Goal: Register for event/course

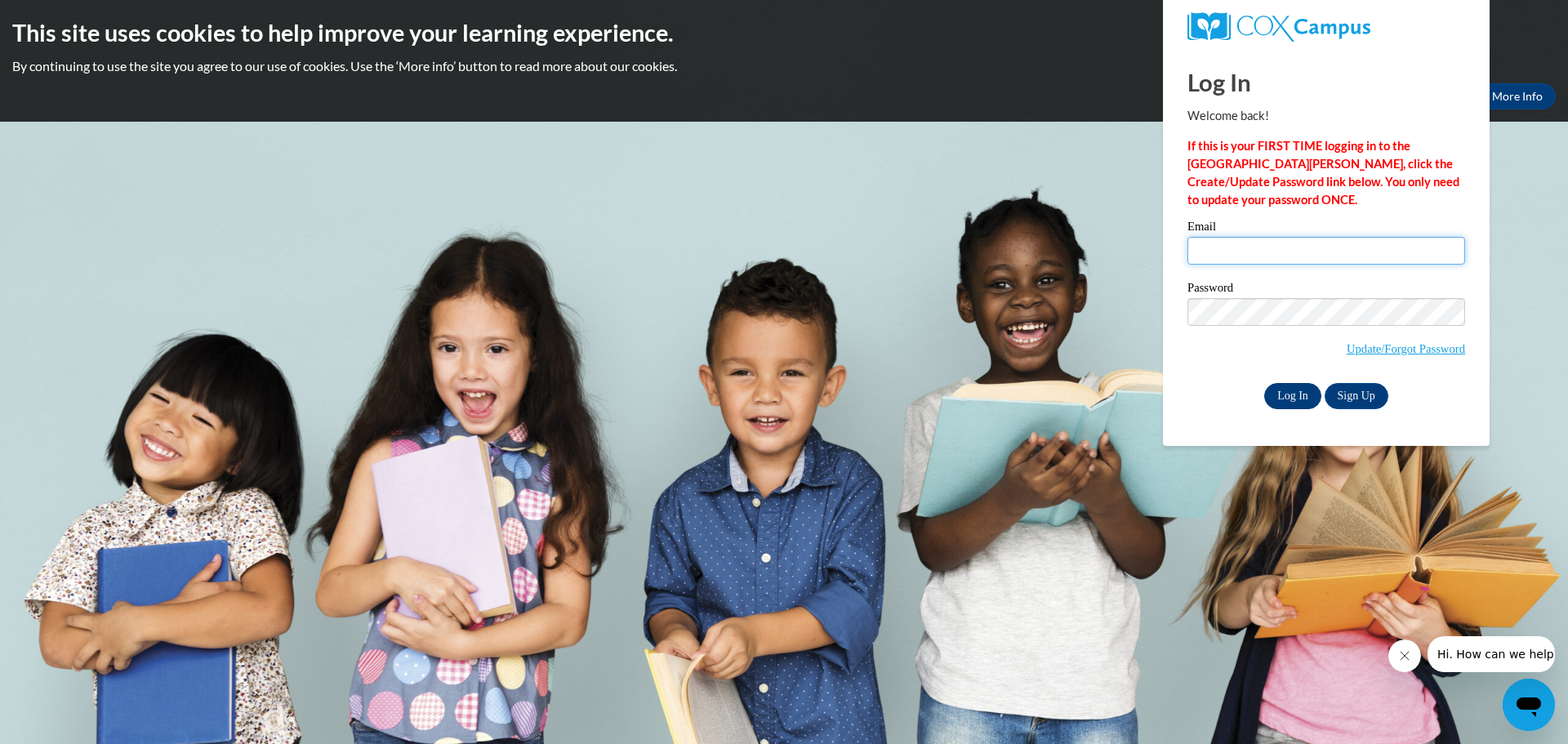
type input "ewanetan@misd.k12.wi.us"
click at [1290, 397] on input "Log In" at bounding box center [1293, 396] width 57 height 27
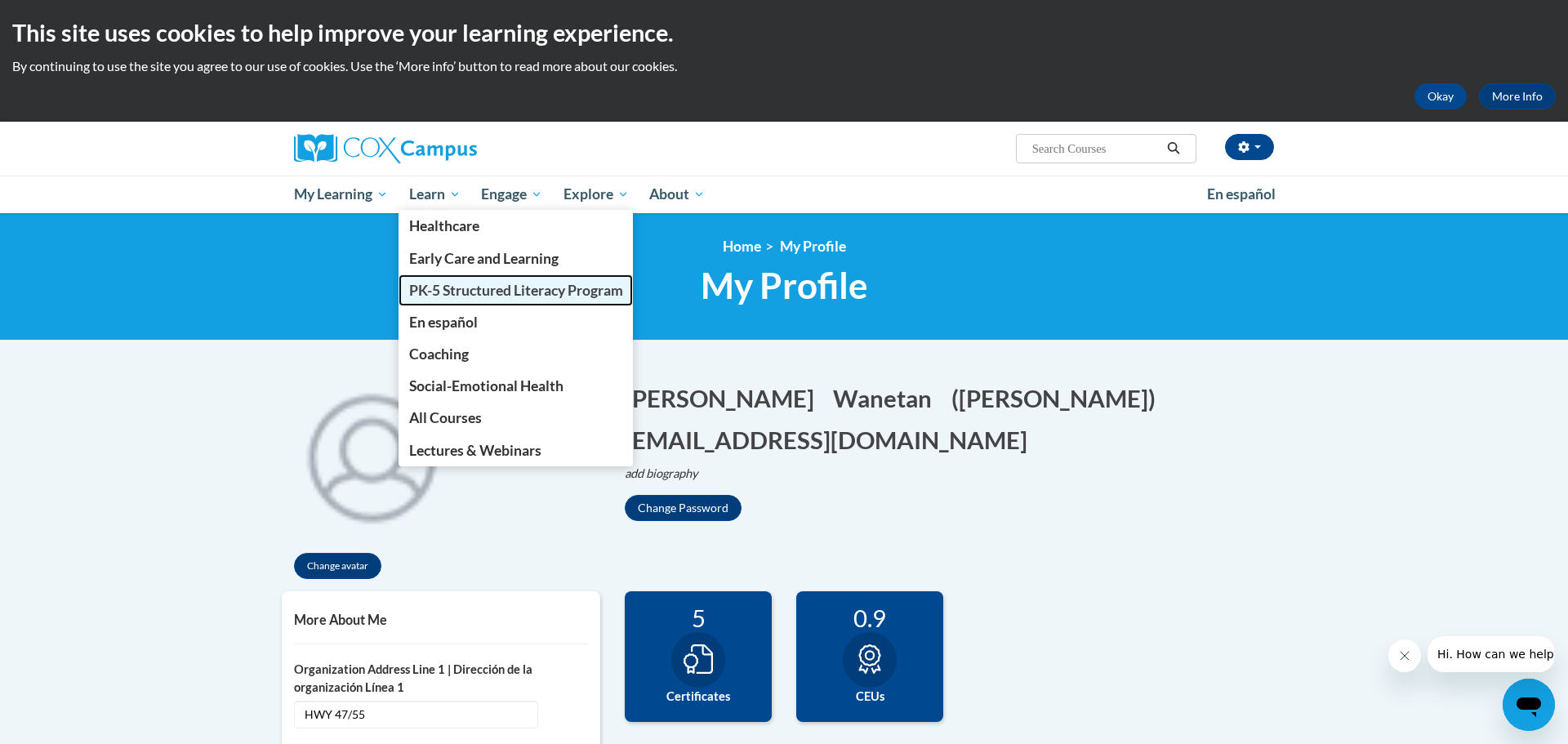
click at [499, 286] on span "PK-5 Structured Literacy Program" at bounding box center [516, 290] width 214 height 17
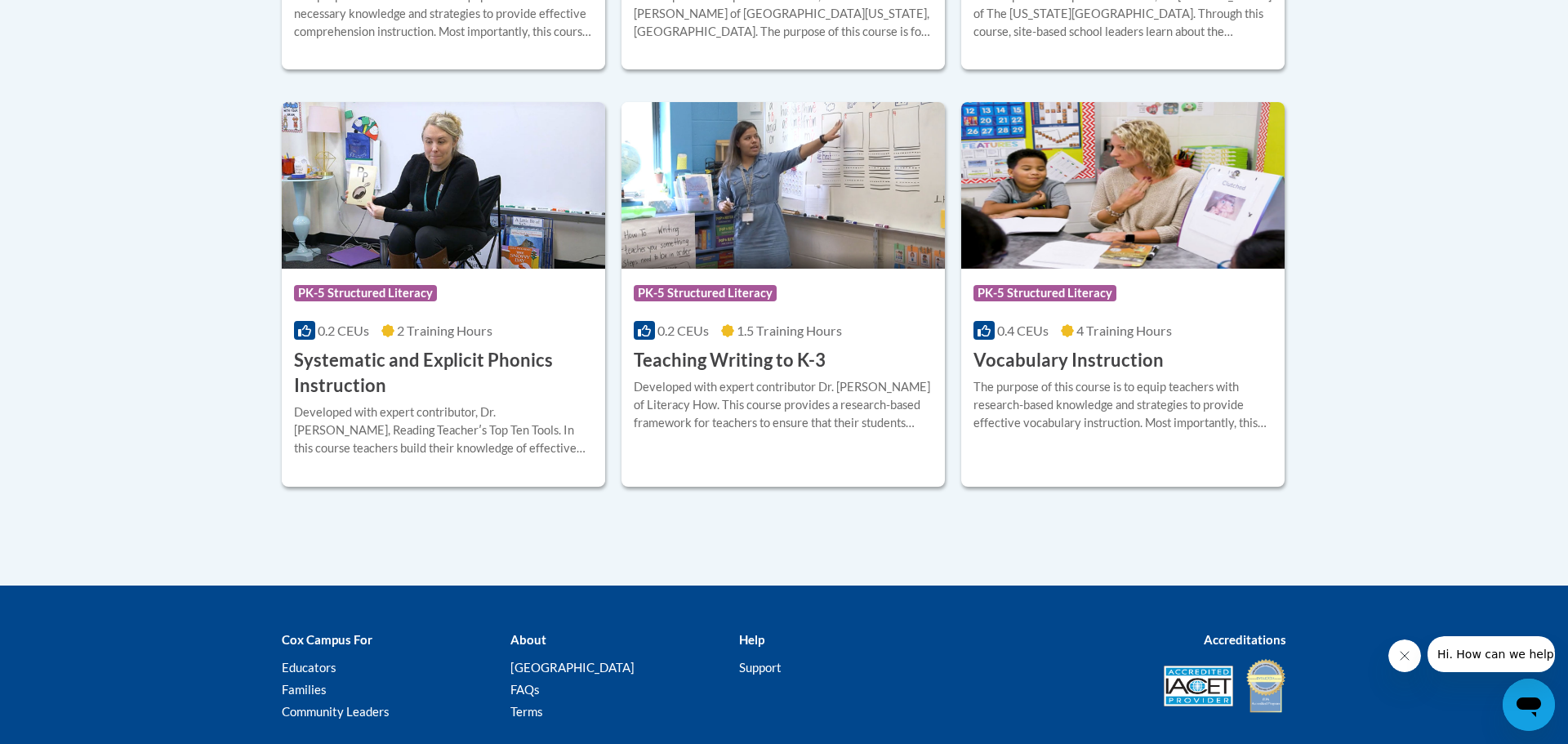
scroll to position [1938, 0]
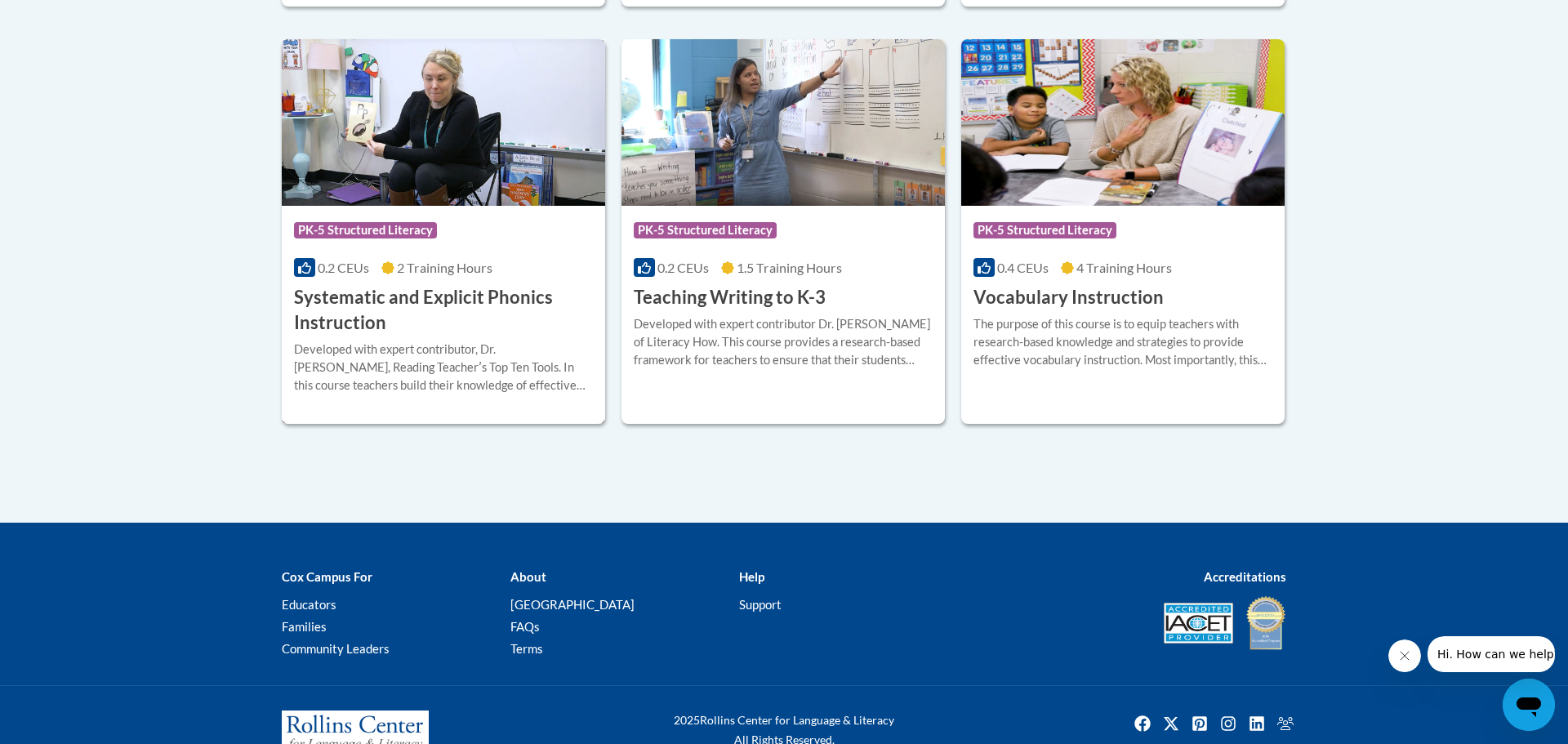
click at [510, 312] on h3 "Systematic and Explicit Phonics Instruction" at bounding box center [443, 310] width 299 height 50
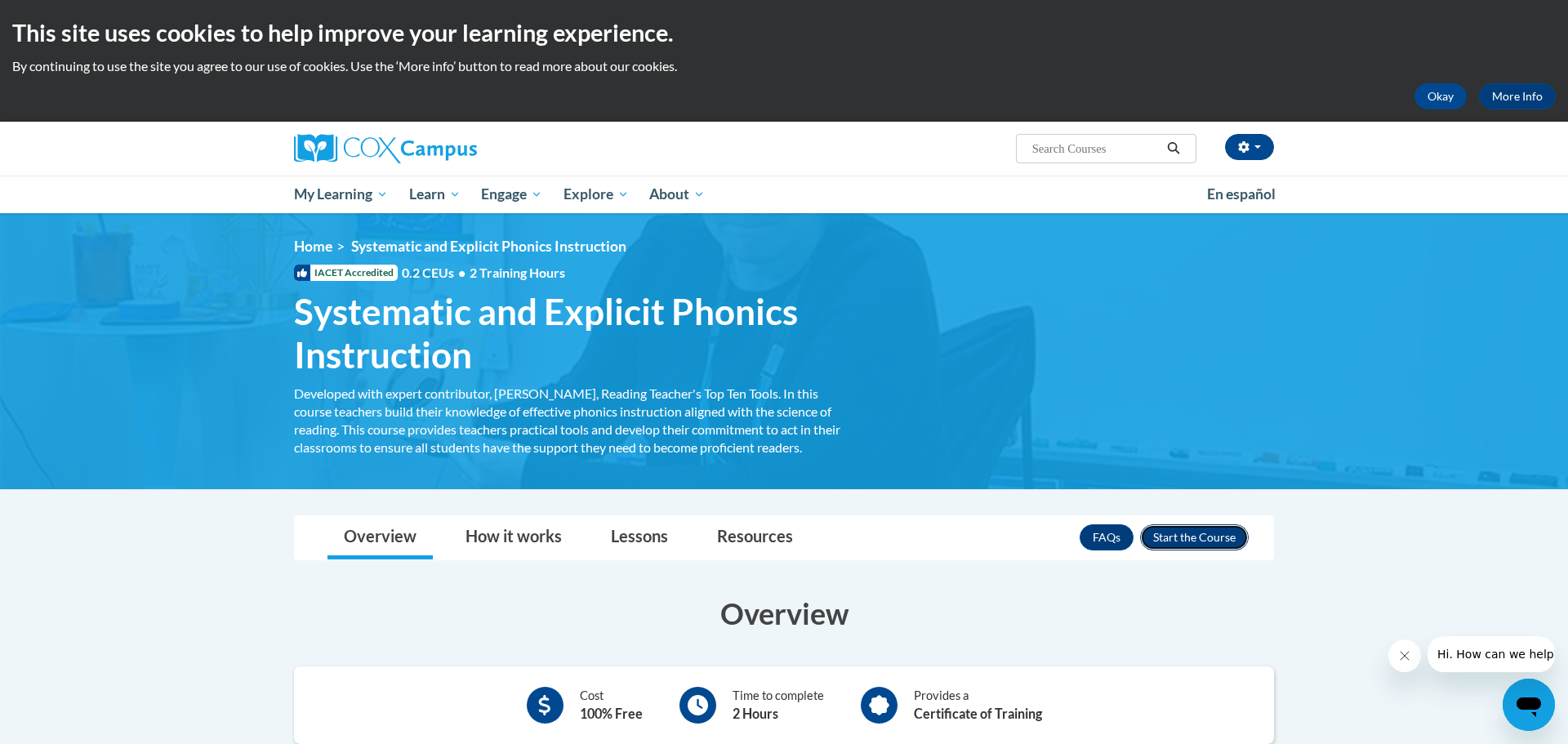
click at [1199, 538] on button "Enroll" at bounding box center [1194, 537] width 109 height 27
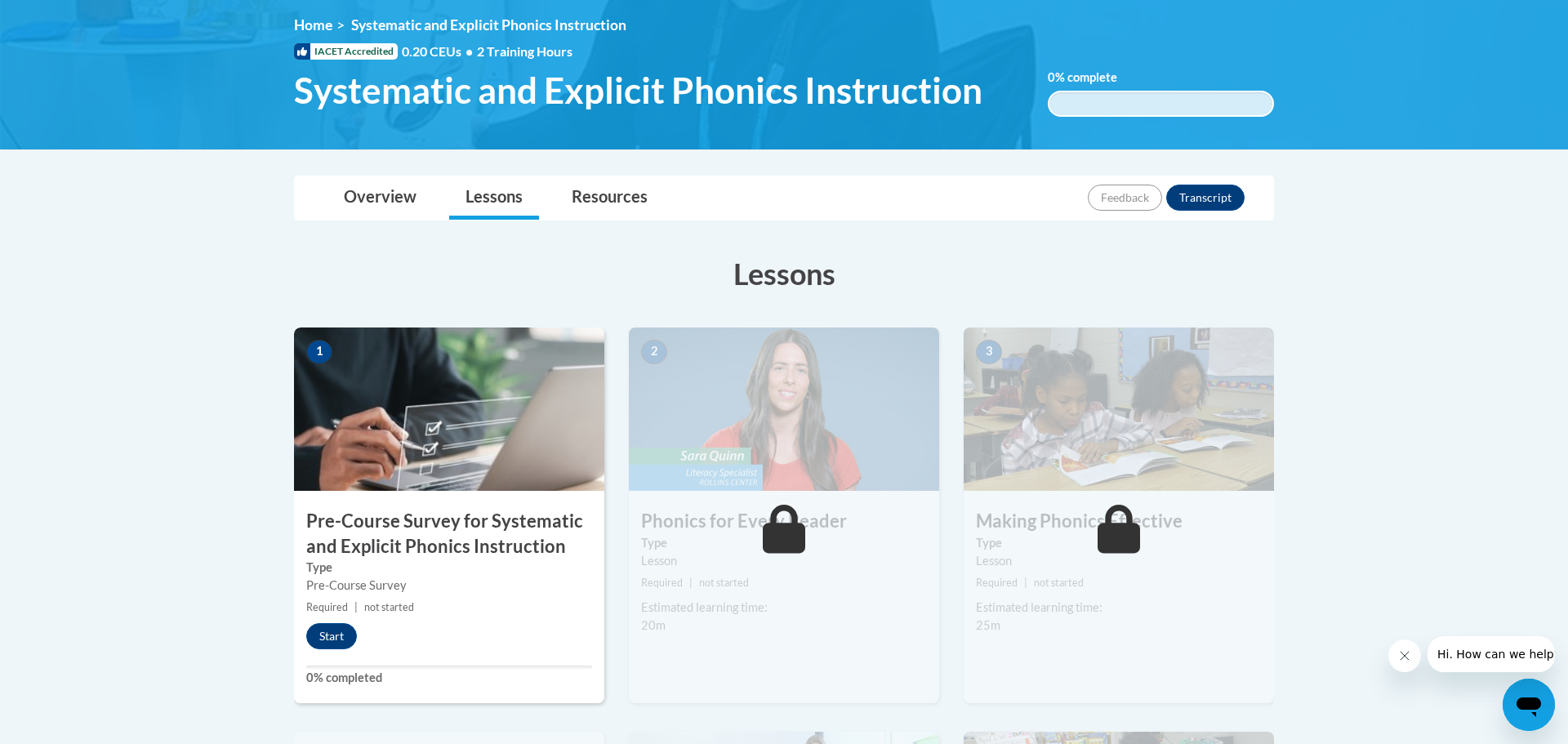
scroll to position [344, 0]
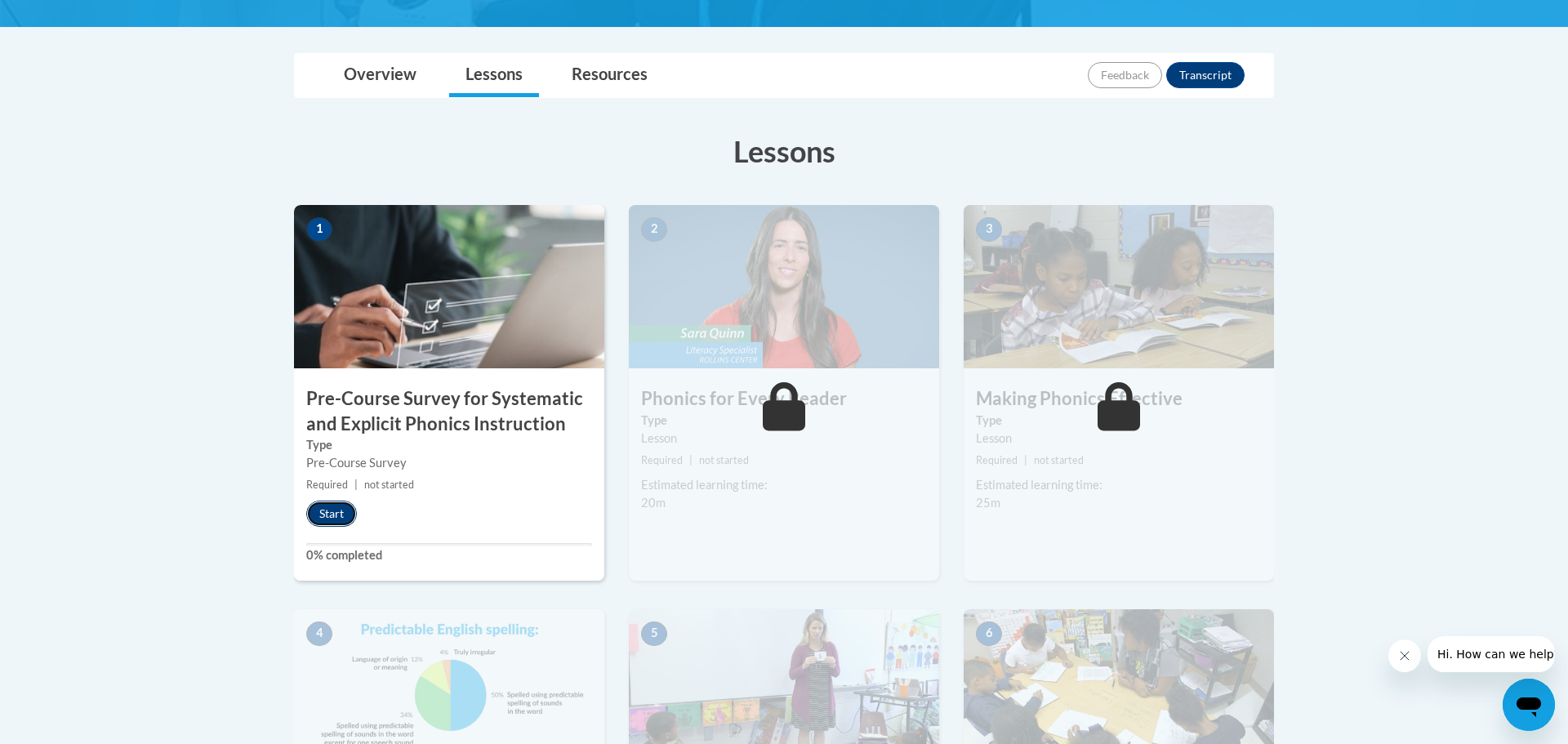
click at [337, 511] on button "Start" at bounding box center [331, 513] width 50 height 27
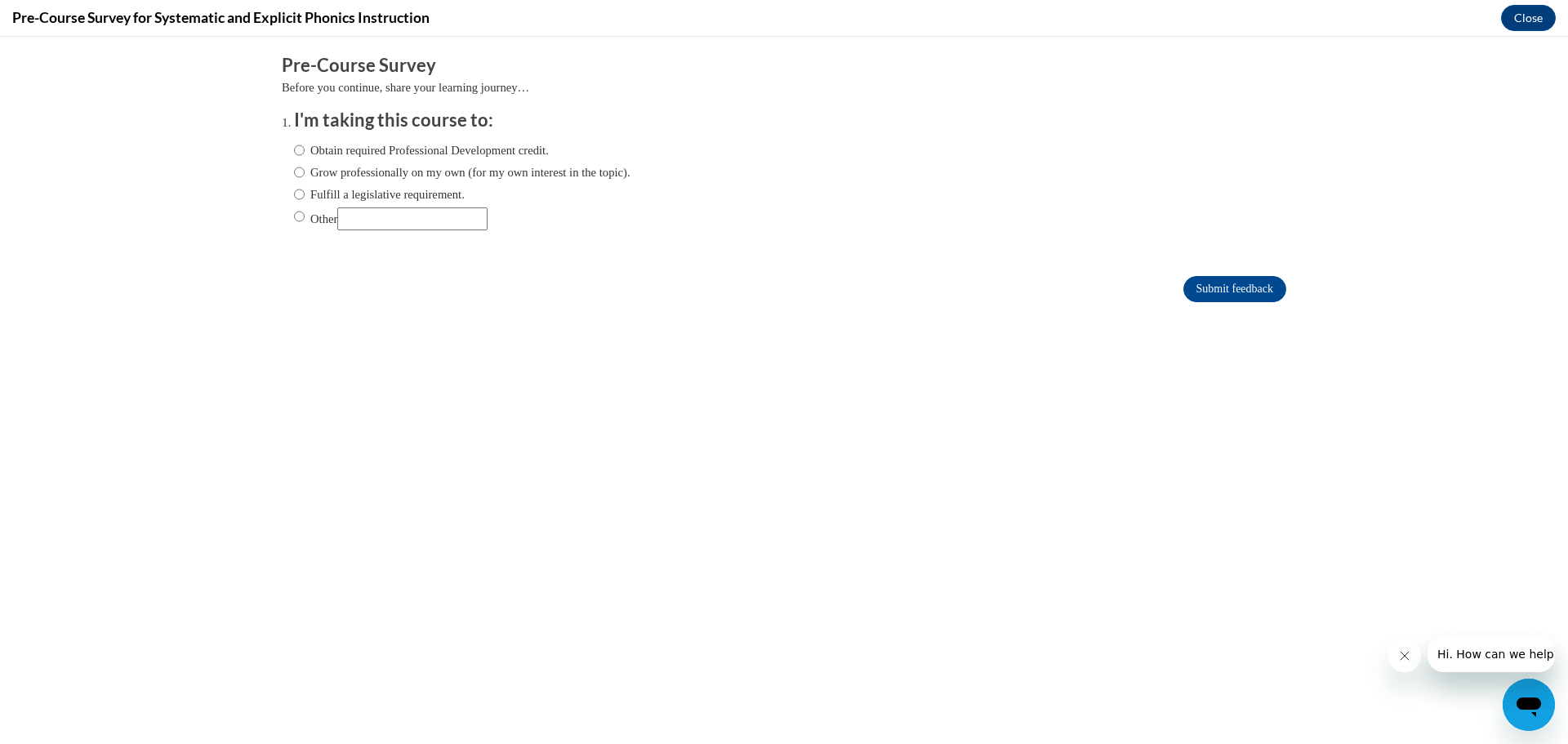
scroll to position [0, 0]
click at [360, 192] on label "Fulfill a legislative requirement." at bounding box center [380, 194] width 171 height 18
click at [305, 192] on input "Fulfill a legislative requirement." at bounding box center [299, 194] width 10 height 18
radio input "true"
click at [1208, 283] on input "Submit feedback" at bounding box center [1235, 289] width 103 height 27
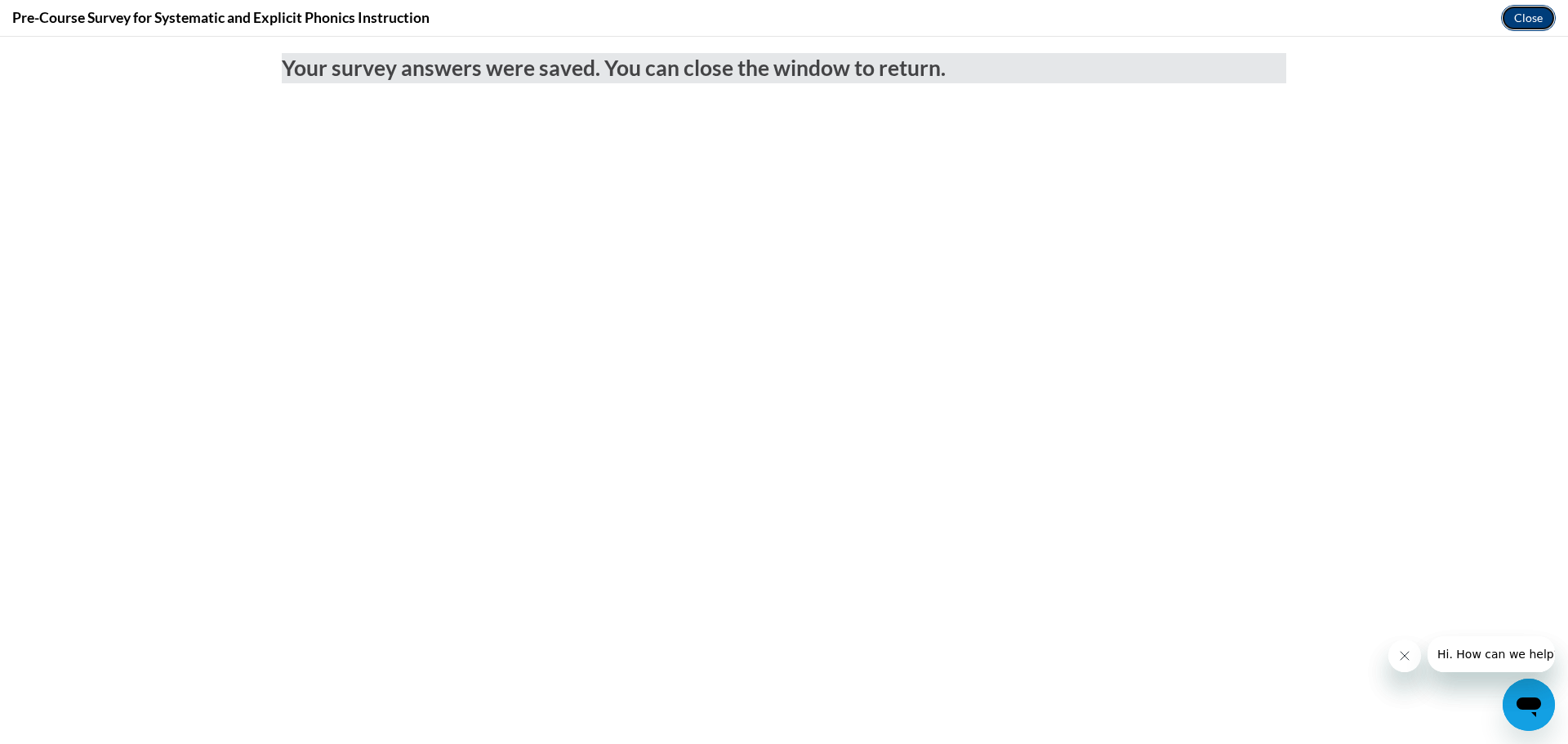
click at [1524, 22] on button "Close" at bounding box center [1529, 18] width 55 height 27
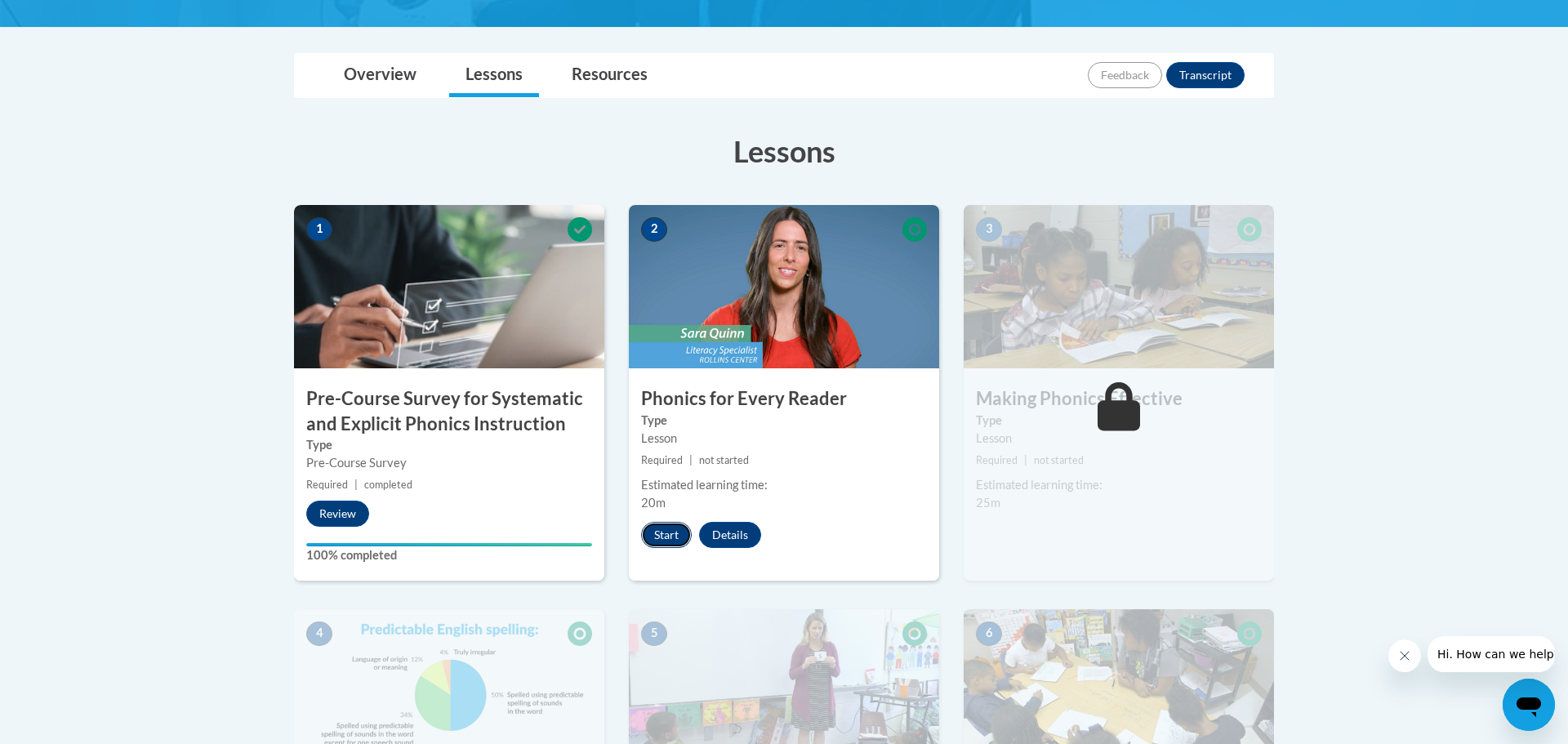
click at [662, 529] on button "Start" at bounding box center [666, 534] width 50 height 27
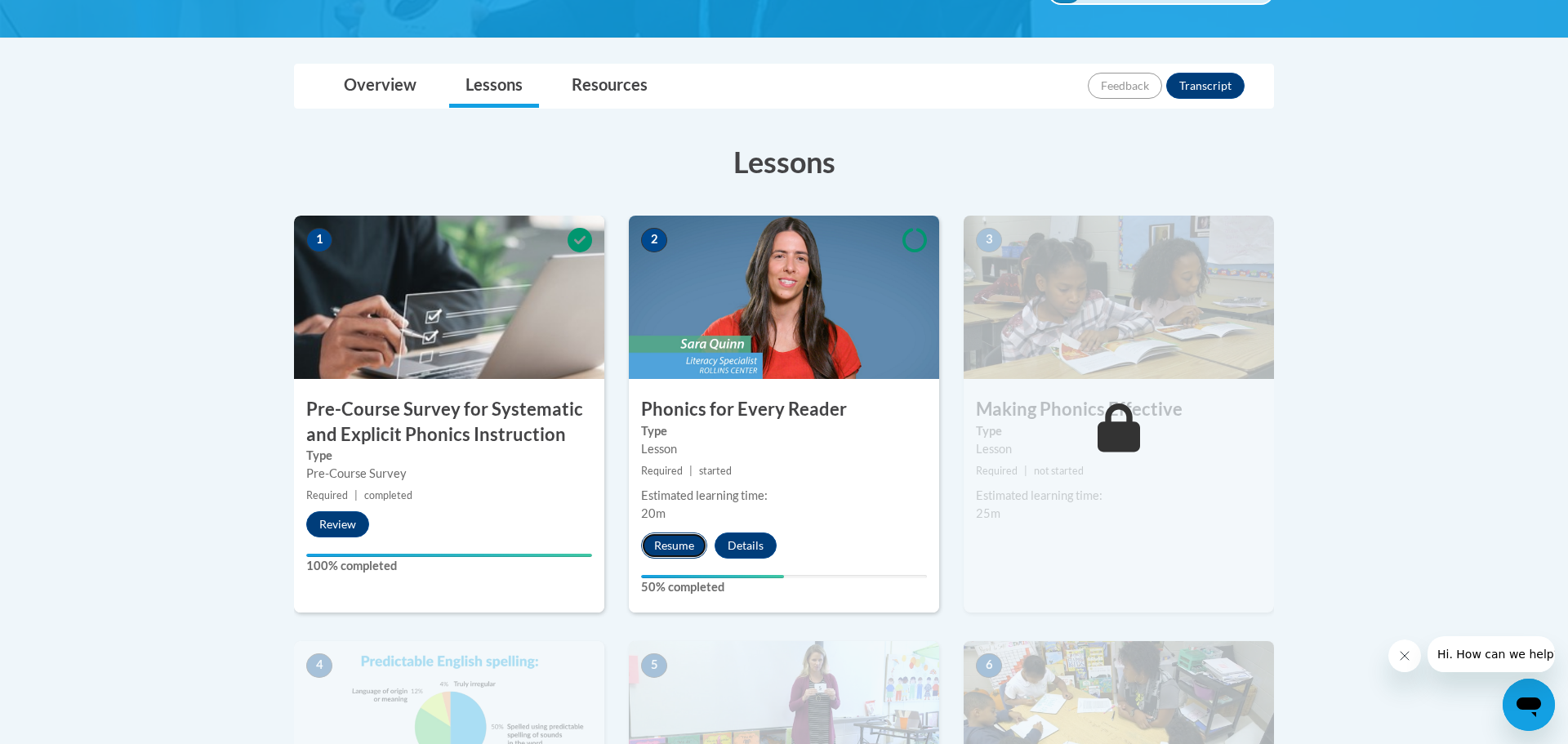
click at [685, 546] on button "Resume" at bounding box center [674, 546] width 66 height 27
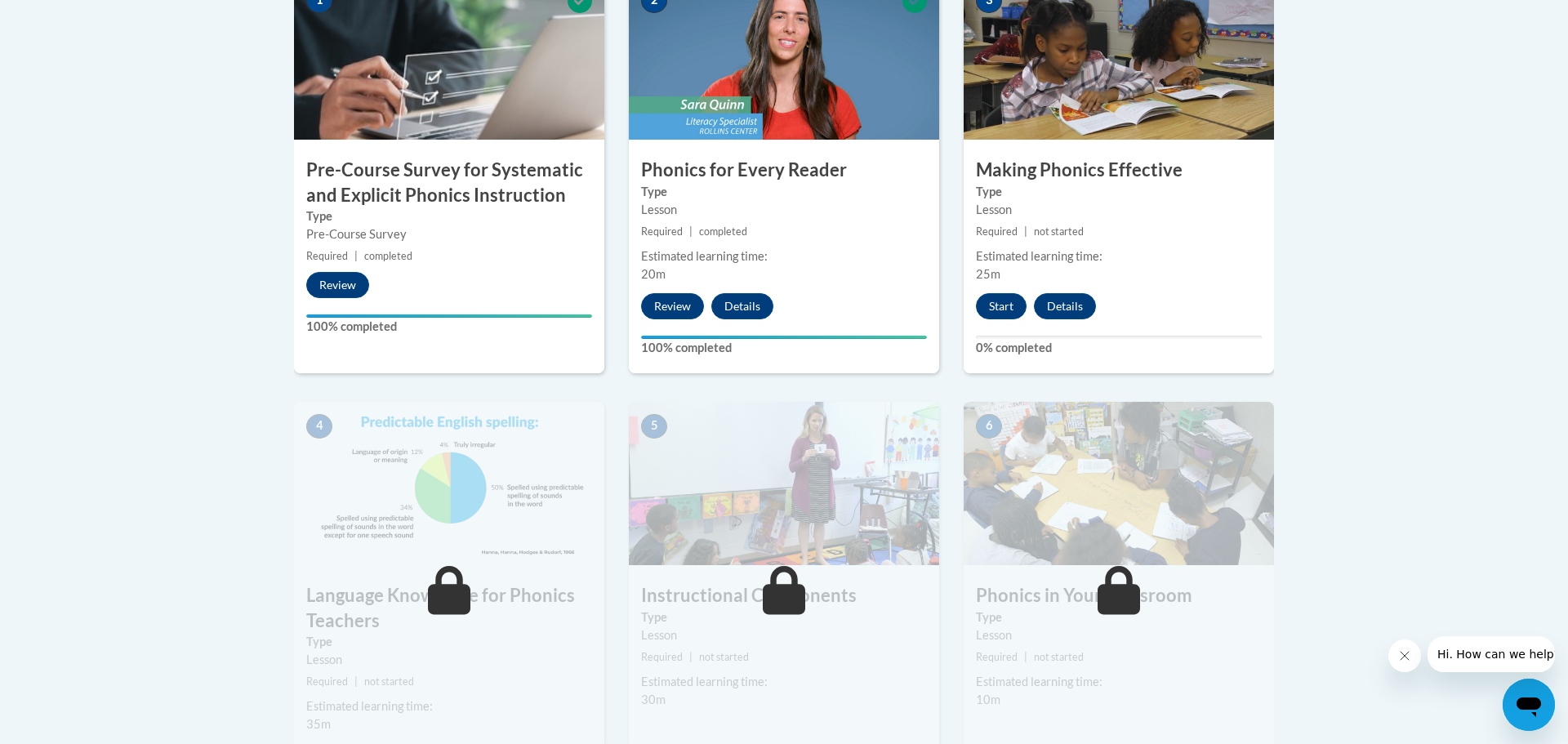
scroll to position [575, 0]
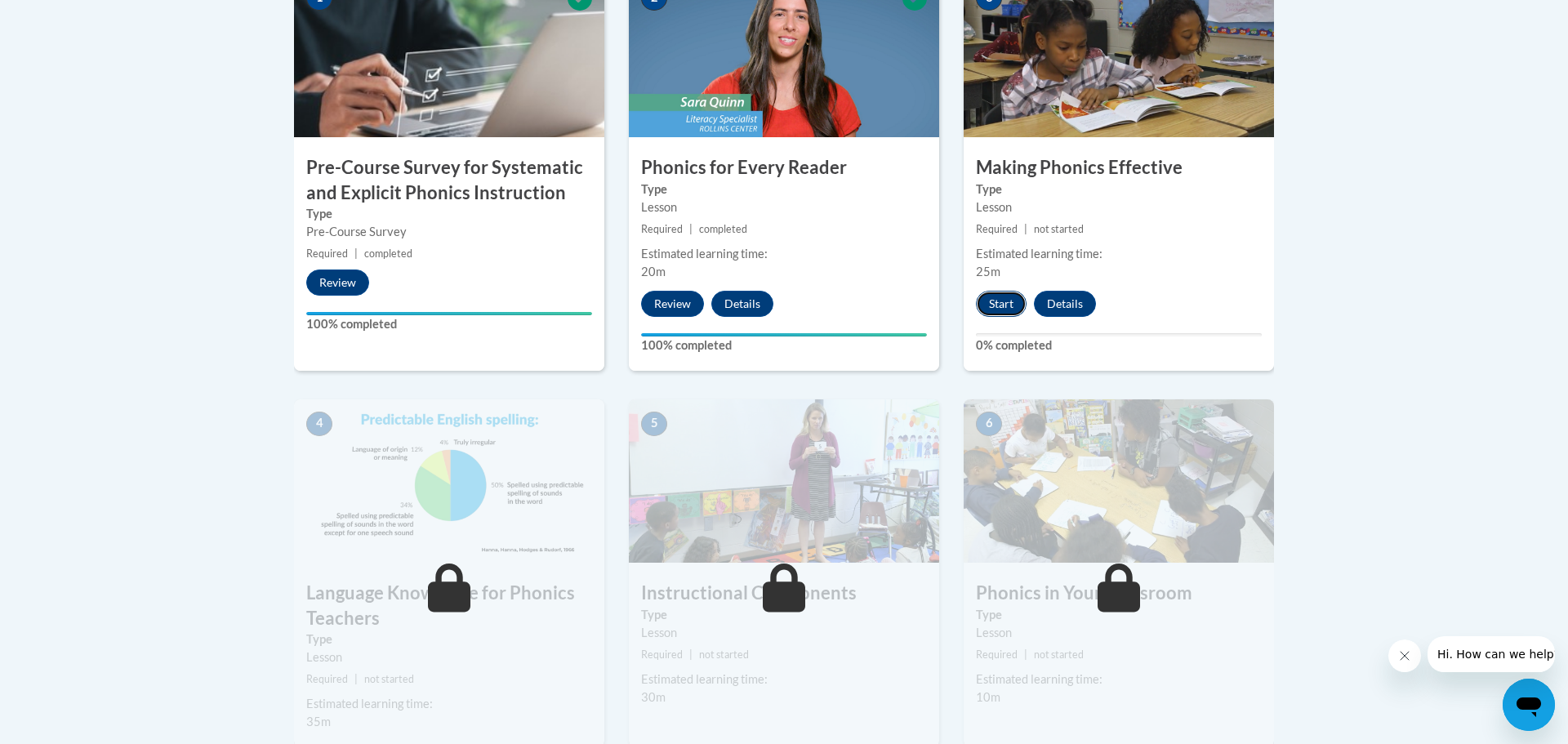
click at [1009, 302] on button "Start" at bounding box center [1001, 304] width 50 height 27
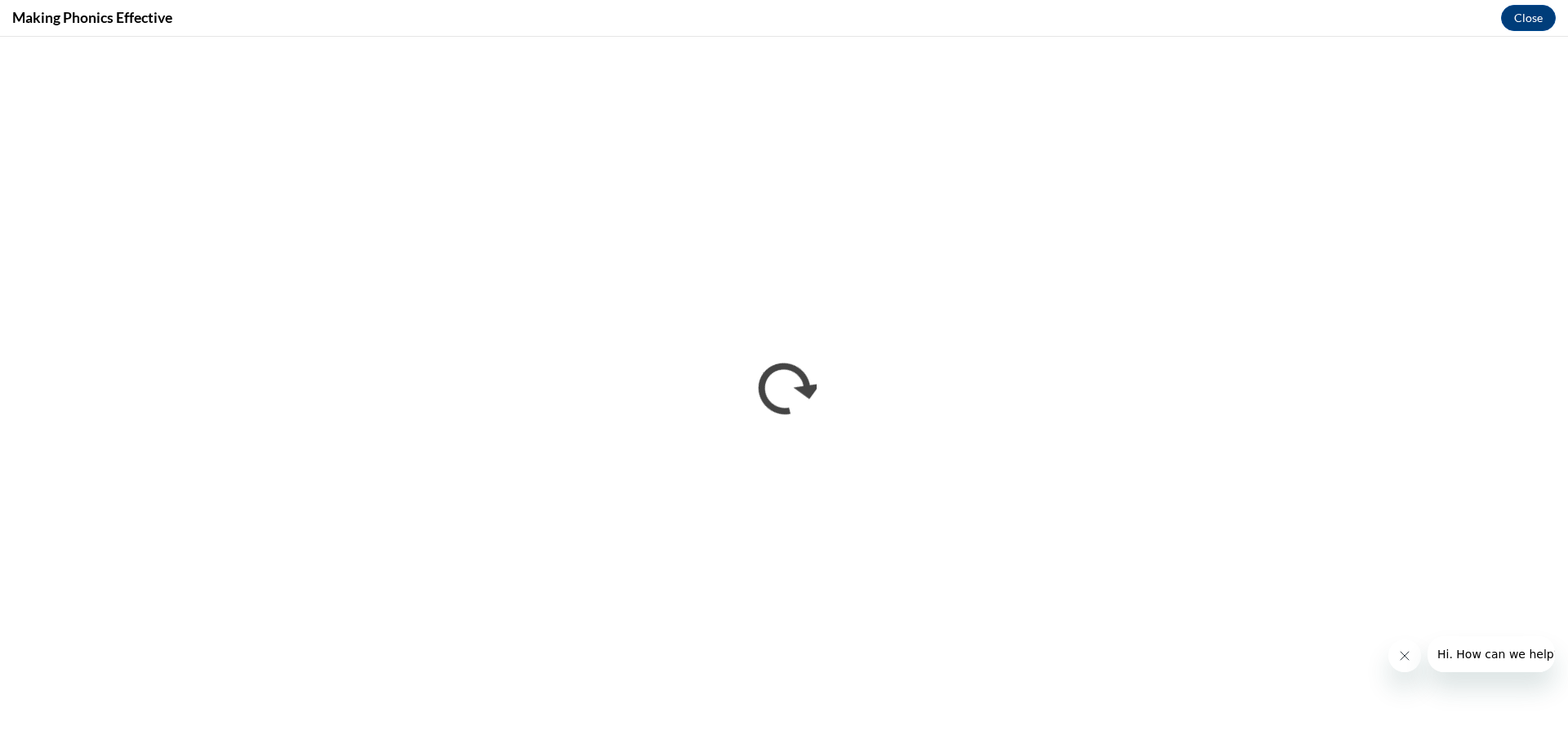
scroll to position [0, 0]
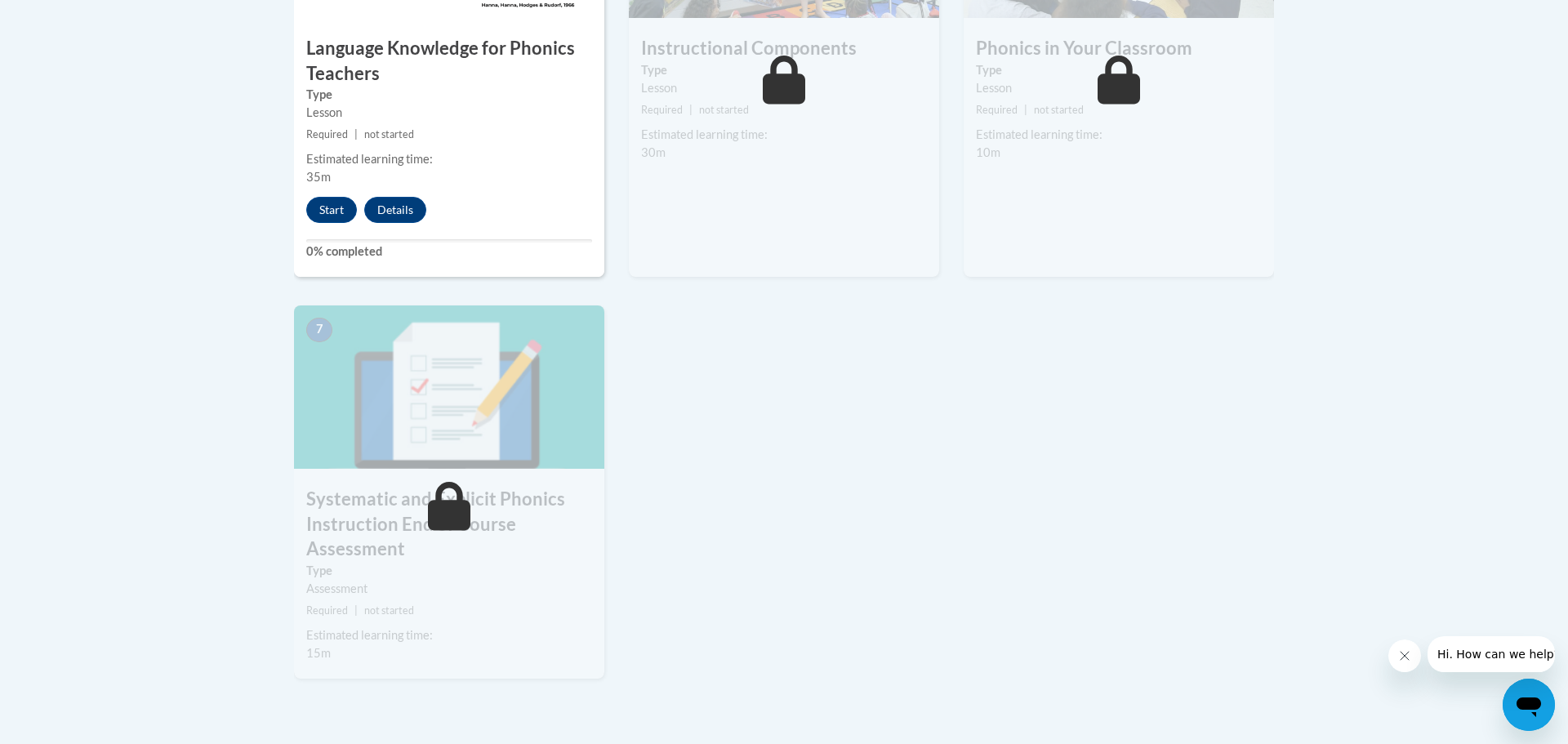
scroll to position [1172, 0]
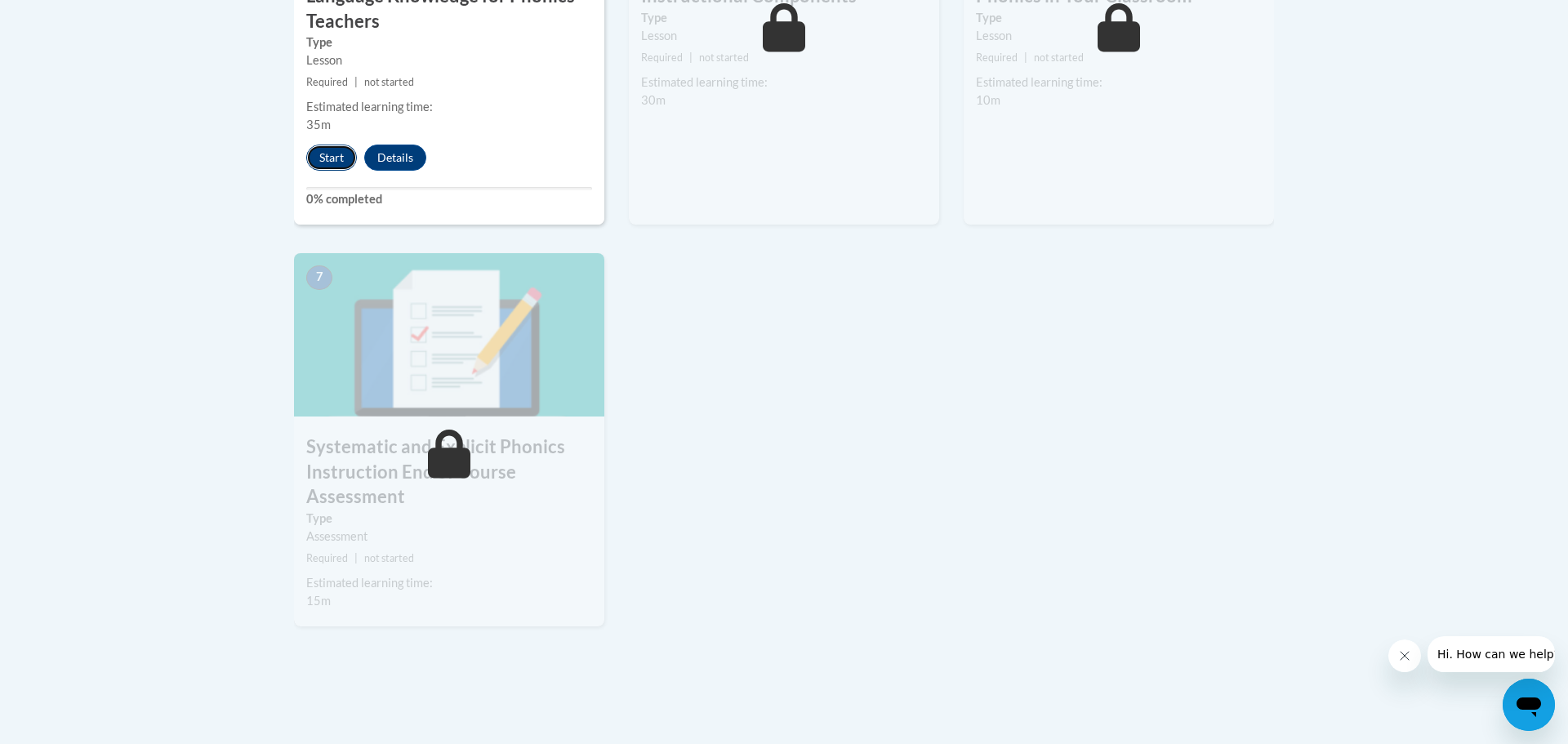
click at [334, 163] on button "Start" at bounding box center [331, 157] width 50 height 27
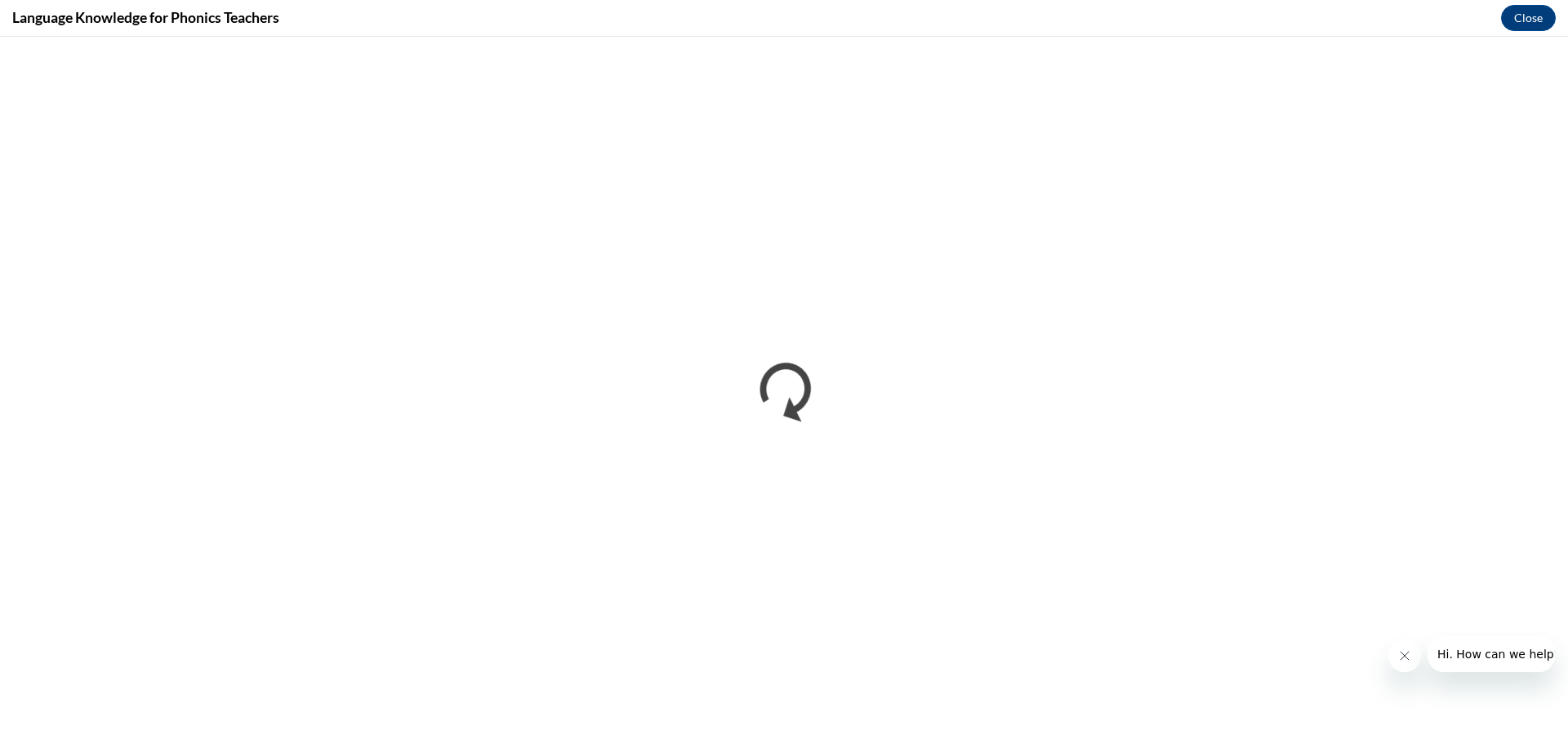
scroll to position [0, 0]
